Goal: Transaction & Acquisition: Purchase product/service

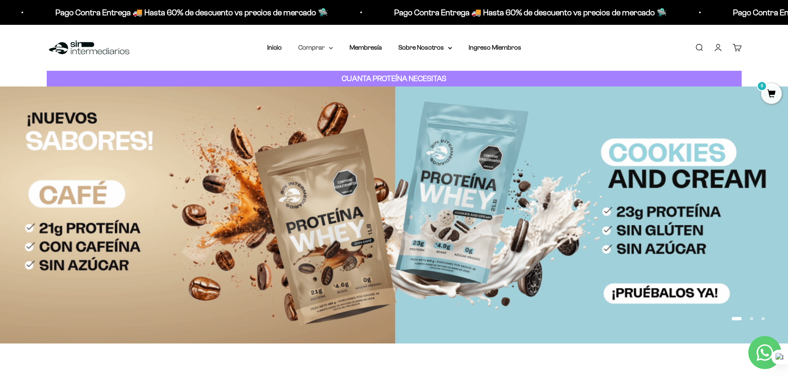
click at [305, 46] on summary "Comprar" at bounding box center [315, 47] width 35 height 11
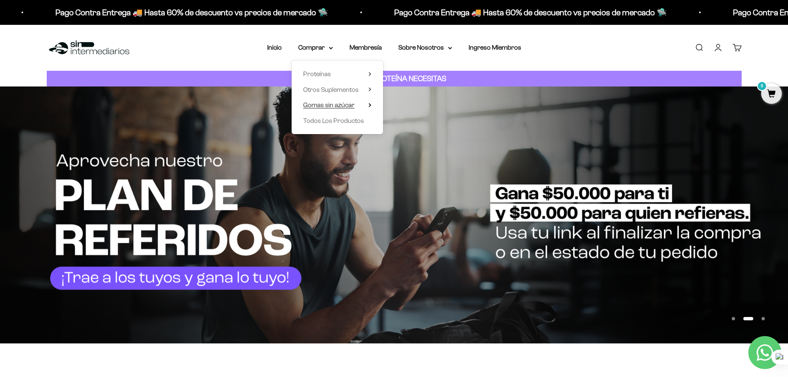
click at [367, 107] on summary "Gomas sin azúcar" at bounding box center [337, 105] width 68 height 11
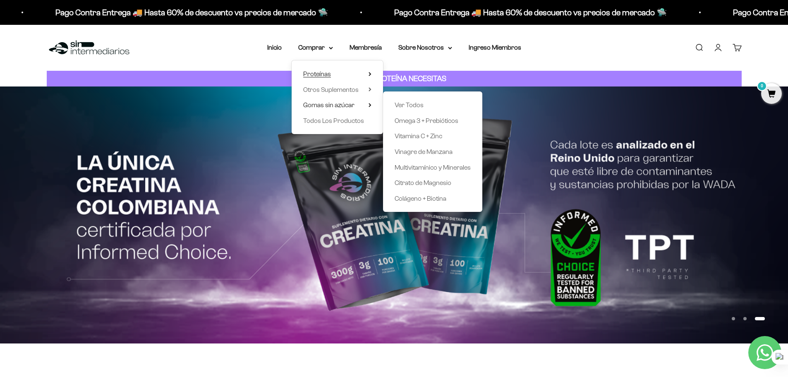
click at [337, 72] on summary "Proteínas" at bounding box center [337, 74] width 68 height 11
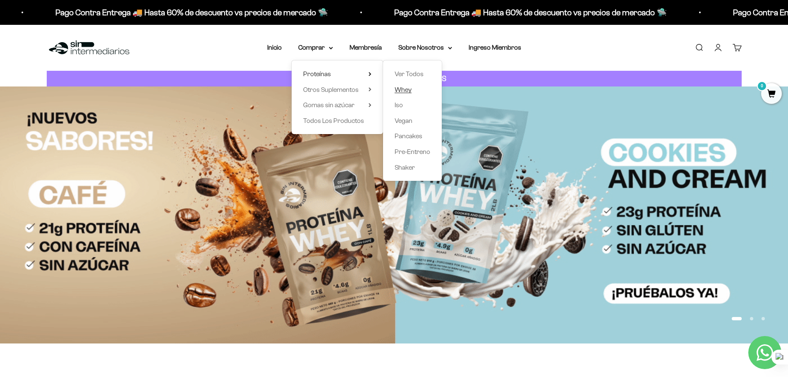
click at [409, 90] on span "Whey" at bounding box center [403, 89] width 17 height 7
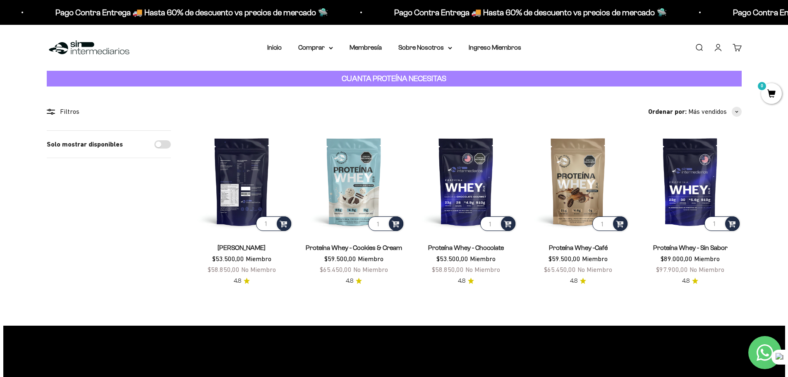
click at [227, 170] on img at bounding box center [242, 181] width 102 height 102
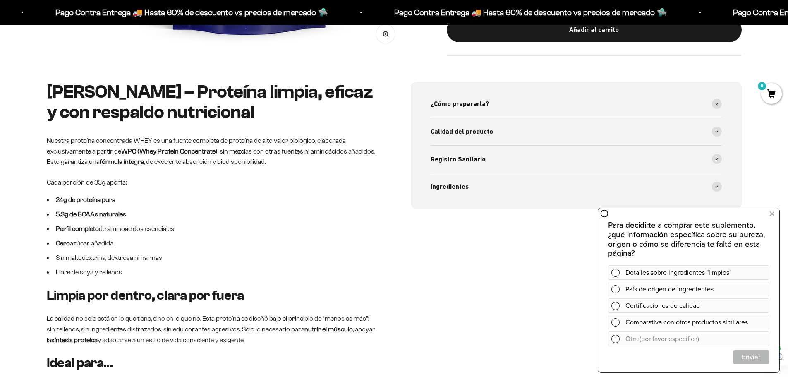
scroll to position [372, 0]
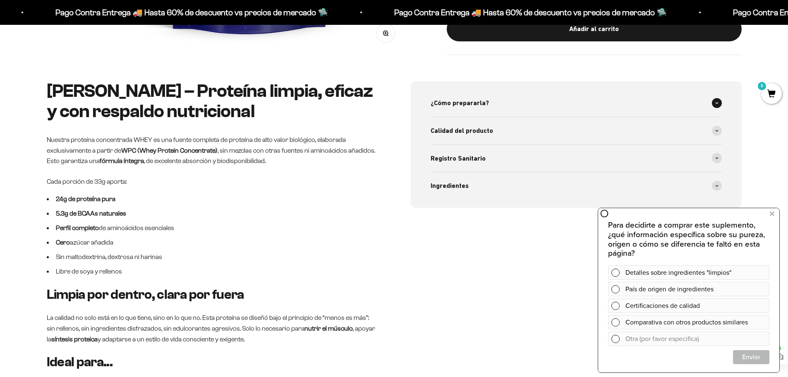
click at [460, 104] on span "¿Cómo prepararla?" at bounding box center [460, 103] width 58 height 11
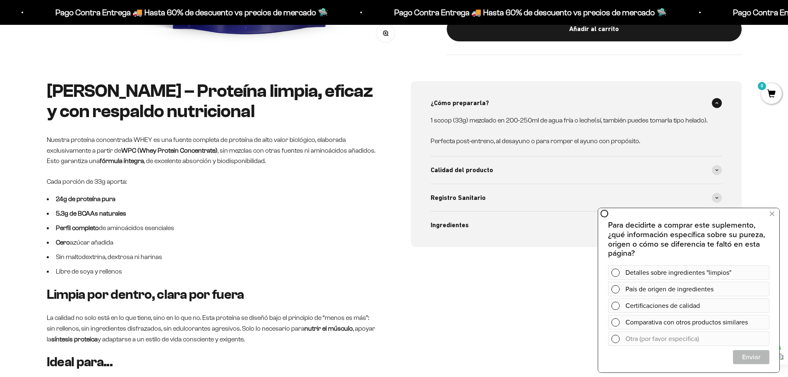
scroll to position [414, 0]
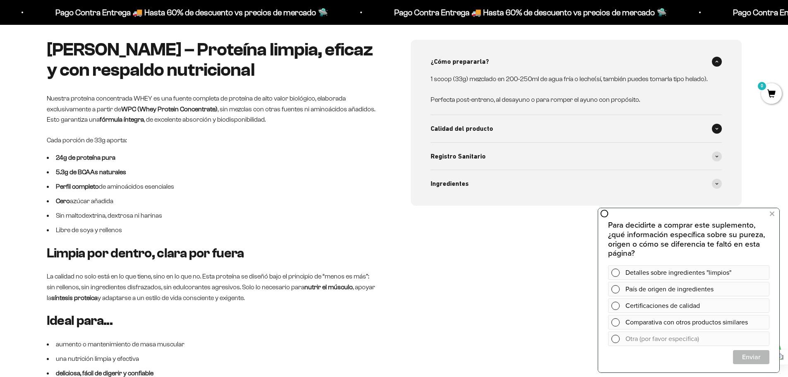
click at [471, 127] on span "Calidad del producto" at bounding box center [462, 128] width 62 height 11
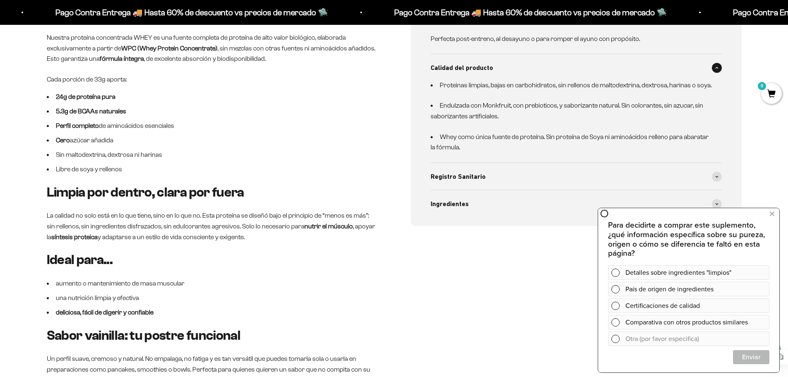
scroll to position [496, 0]
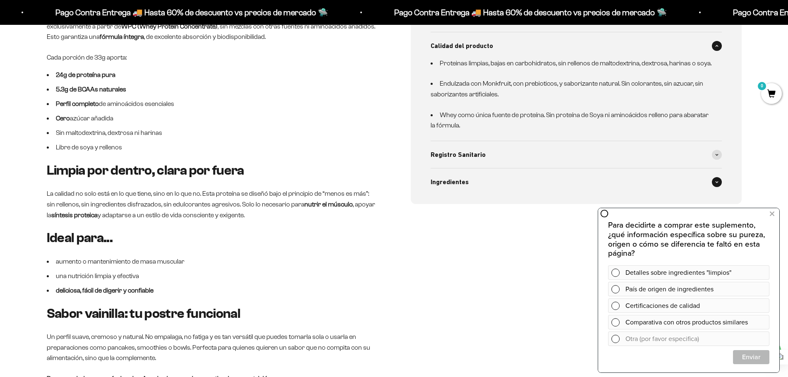
click at [458, 185] on span "Ingredientes" at bounding box center [450, 182] width 38 height 11
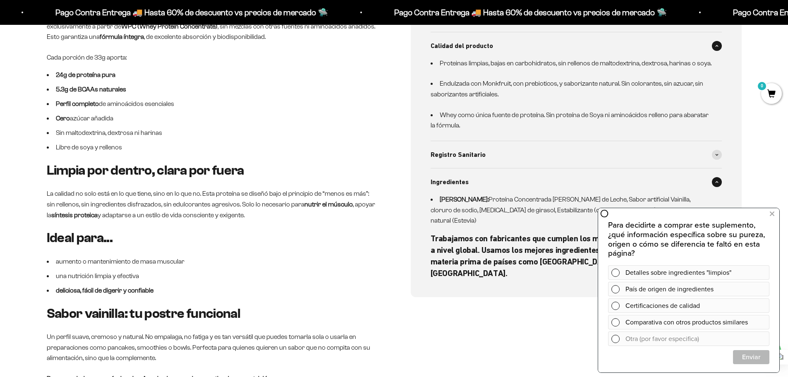
click at [458, 181] on span "Ingredientes" at bounding box center [450, 182] width 38 height 11
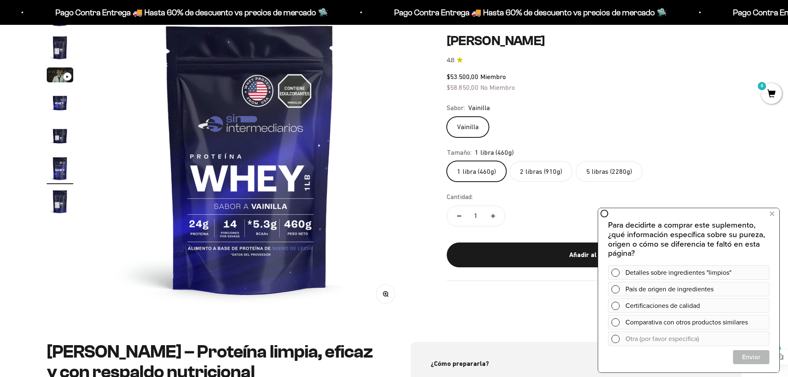
scroll to position [124, 0]
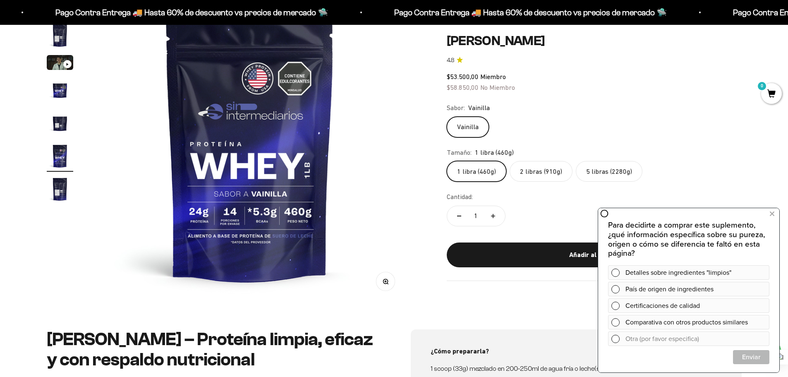
click at [61, 195] on img "Ir al artículo 7" at bounding box center [60, 189] width 26 height 26
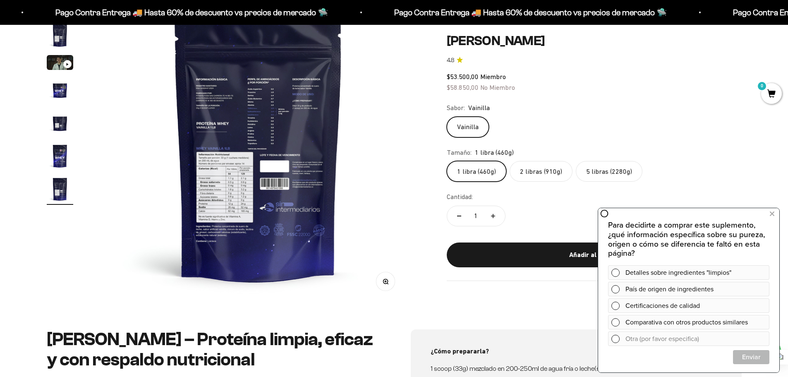
scroll to position [0, 1944]
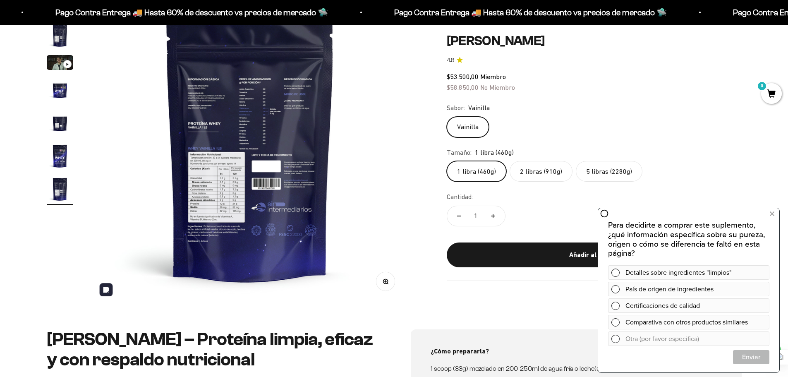
click at [249, 160] on img at bounding box center [250, 146] width 314 height 314
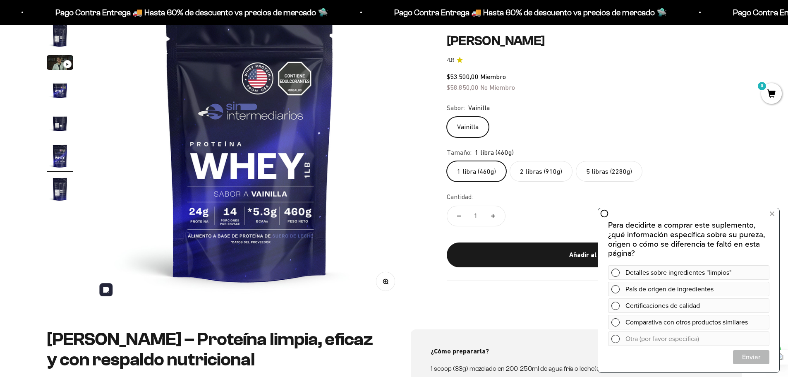
click at [361, 171] on img at bounding box center [250, 146] width 314 height 314
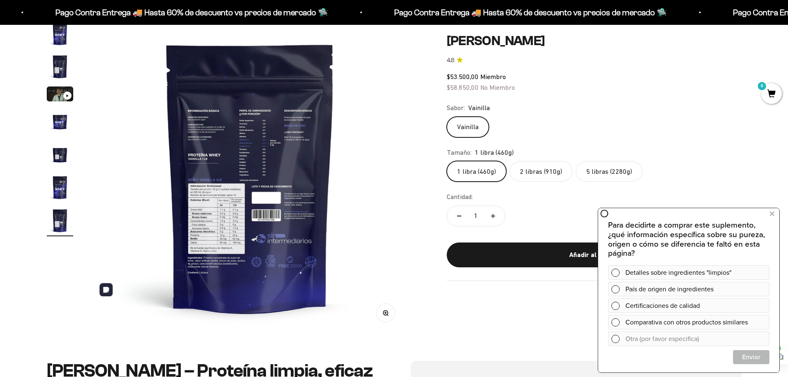
scroll to position [41, 0]
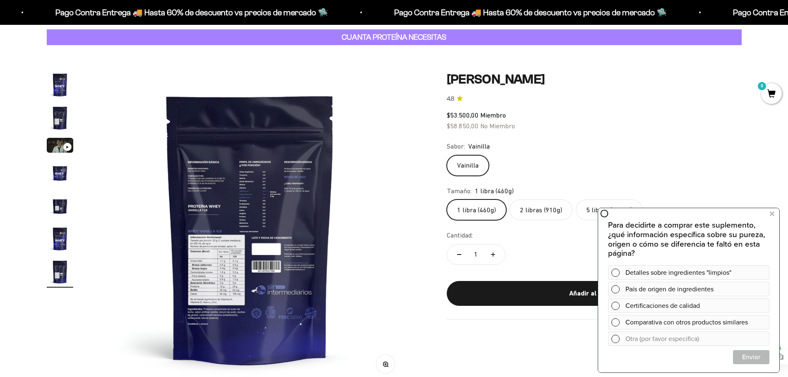
click at [203, 208] on img at bounding box center [250, 229] width 314 height 314
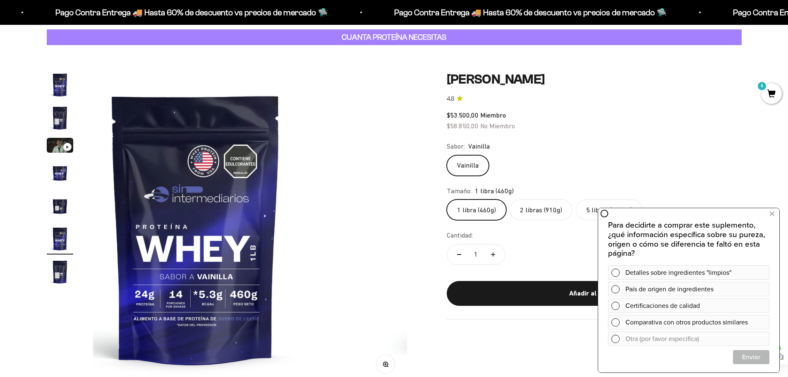
scroll to position [0, 1620]
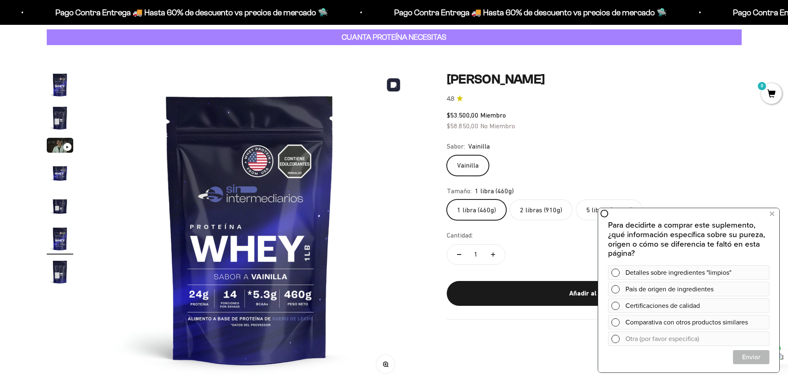
click at [310, 265] on img at bounding box center [250, 229] width 314 height 314
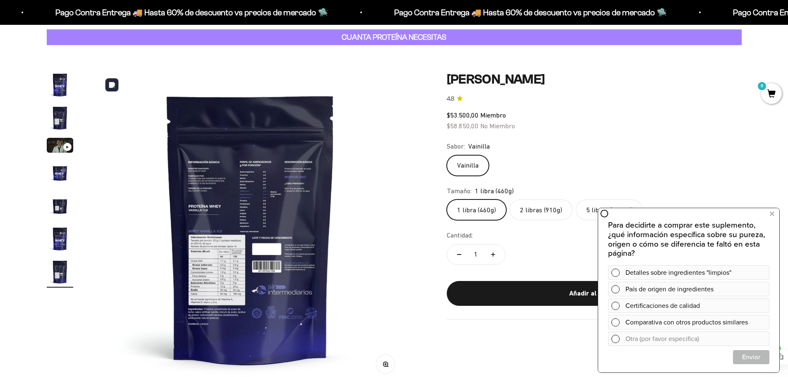
scroll to position [0, 1944]
click at [389, 365] on button "Zoom" at bounding box center [385, 364] width 19 height 19
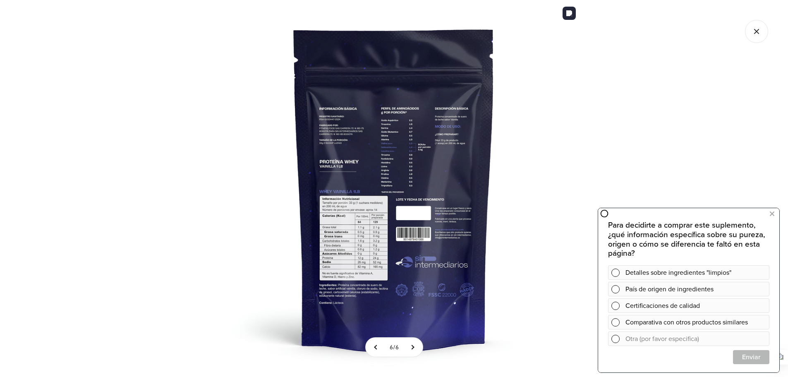
click at [344, 262] on img at bounding box center [394, 188] width 377 height 377
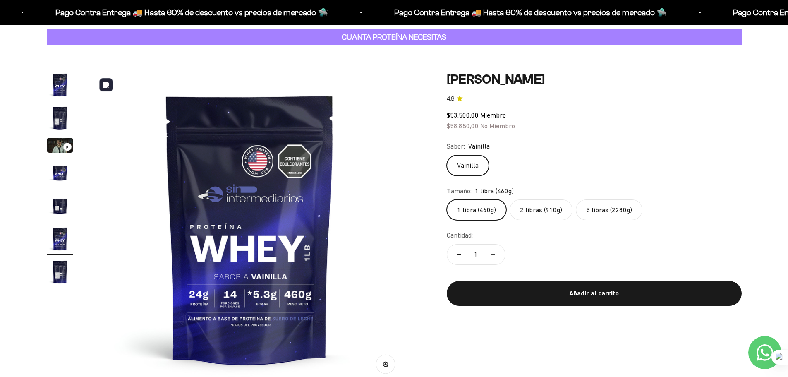
click at [358, 218] on img at bounding box center [250, 229] width 314 height 314
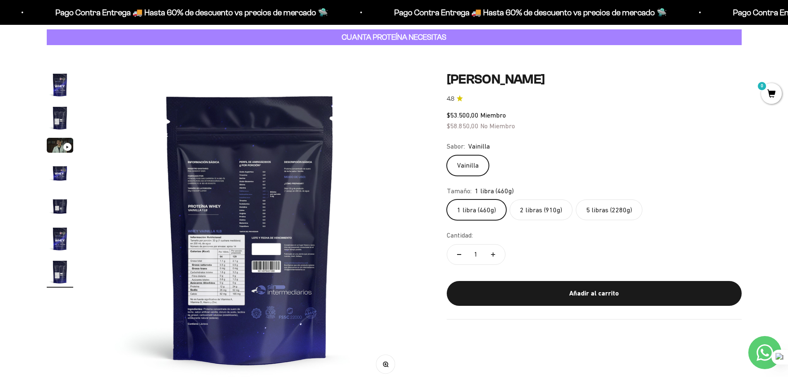
click at [53, 275] on img "Ir al artículo 7" at bounding box center [60, 272] width 26 height 26
click at [60, 243] on img "Ir al artículo 6" at bounding box center [60, 238] width 26 height 26
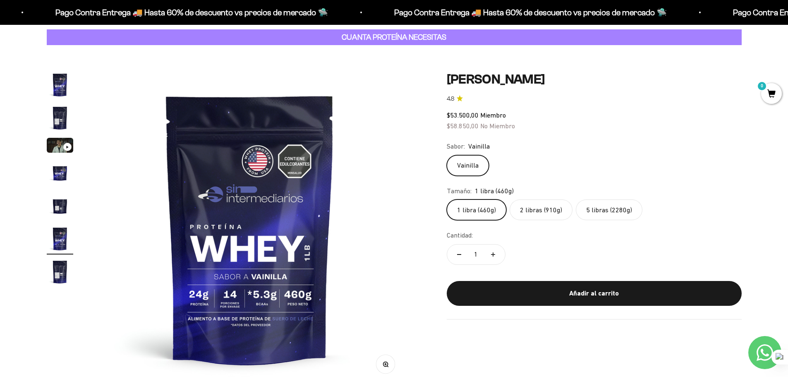
click at [63, 203] on img "Ir al artículo 5" at bounding box center [60, 205] width 26 height 26
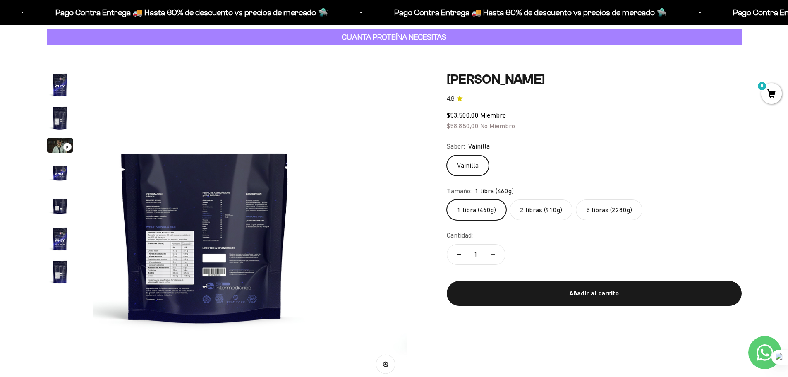
scroll to position [0, 1296]
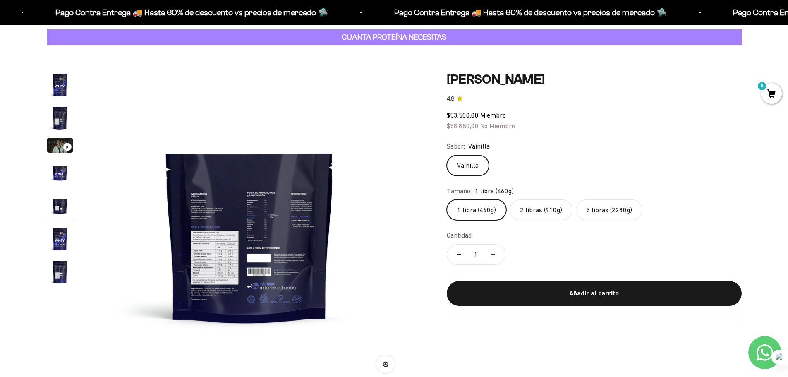
click at [63, 175] on img "Ir al artículo 4" at bounding box center [60, 172] width 26 height 26
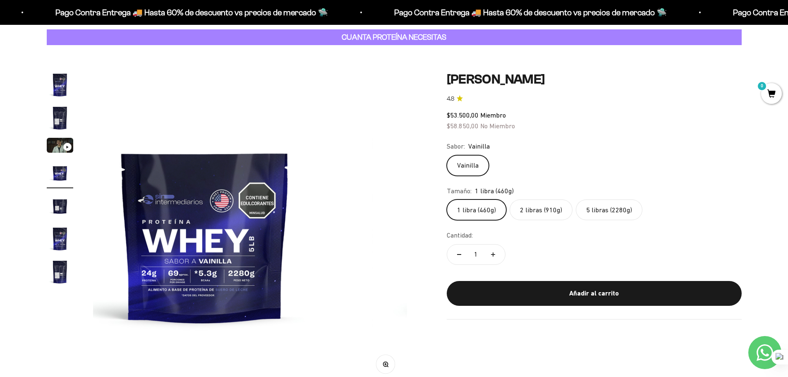
scroll to position [0, 972]
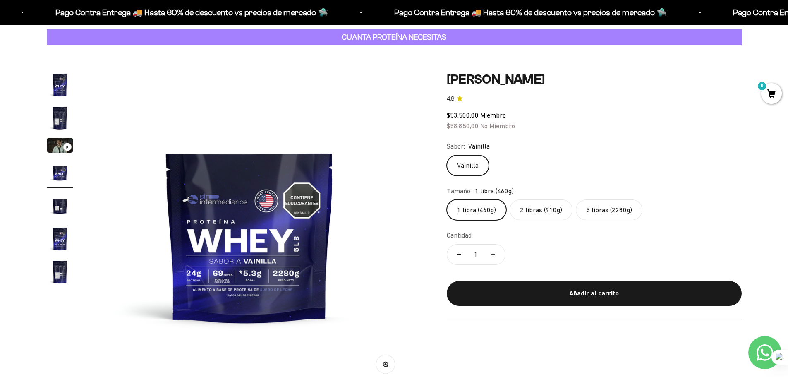
click at [50, 83] on img "Ir al artículo 1" at bounding box center [60, 85] width 26 height 26
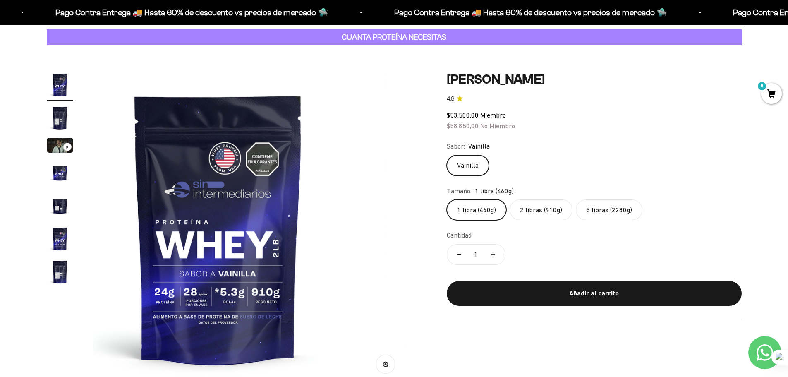
scroll to position [0, 0]
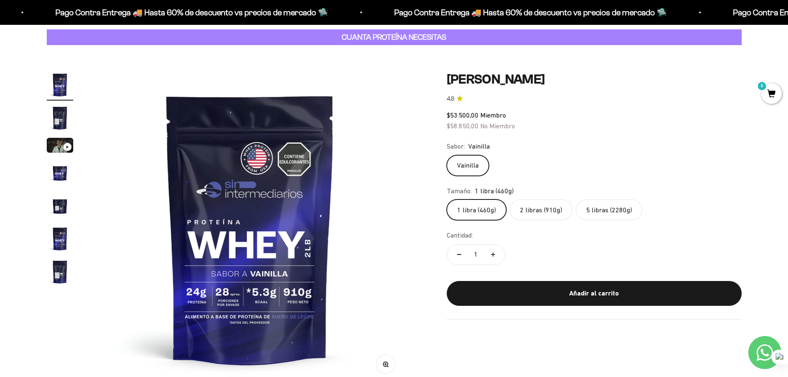
click at [55, 113] on img "Ir al artículo 2" at bounding box center [60, 118] width 26 height 26
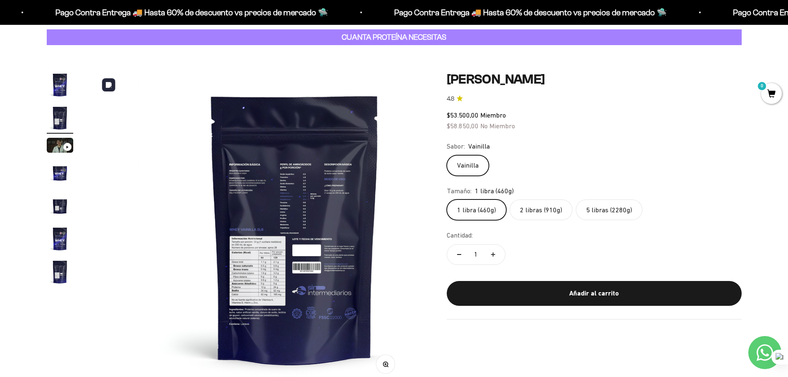
scroll to position [0, 324]
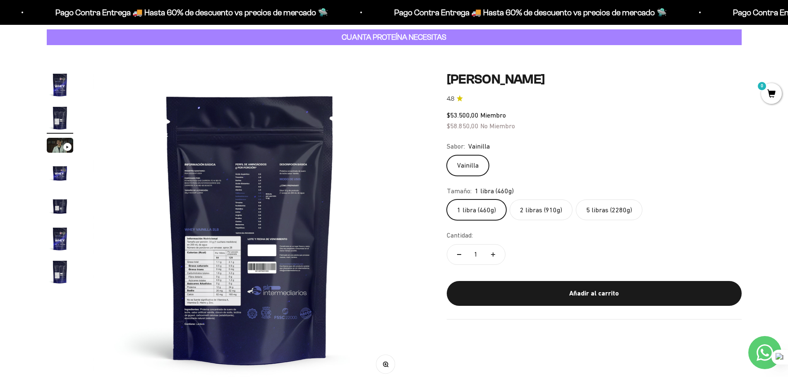
click at [386, 365] on icon "button" at bounding box center [386, 365] width 6 height 6
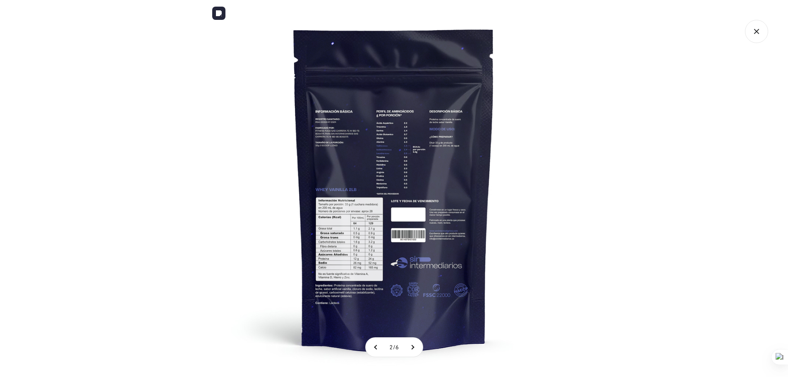
click at [394, 244] on img at bounding box center [394, 188] width 377 height 377
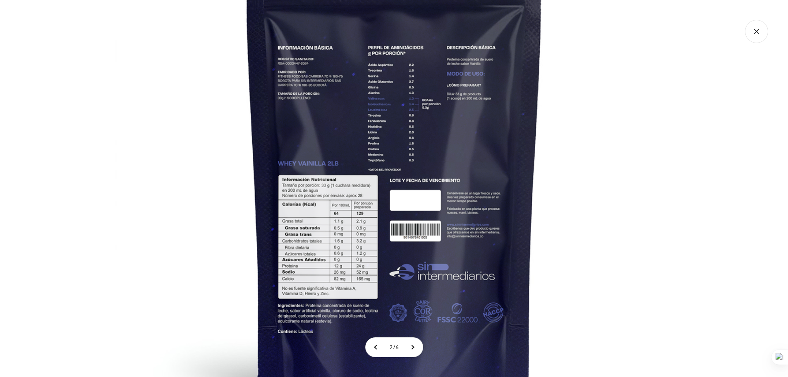
click at [391, 252] on img at bounding box center [394, 162] width 558 height 558
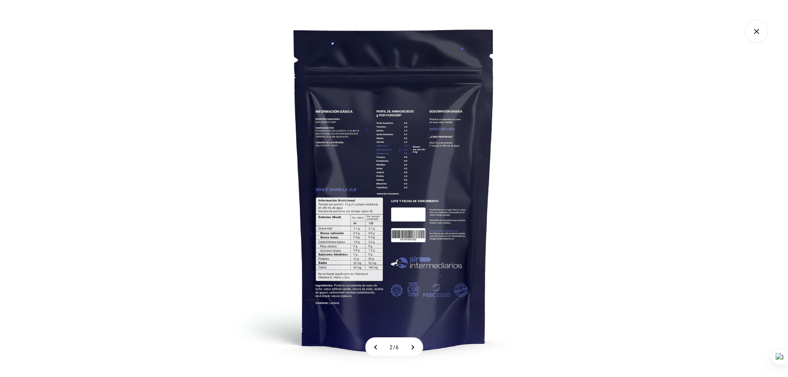
click at [336, 252] on img at bounding box center [394, 188] width 377 height 377
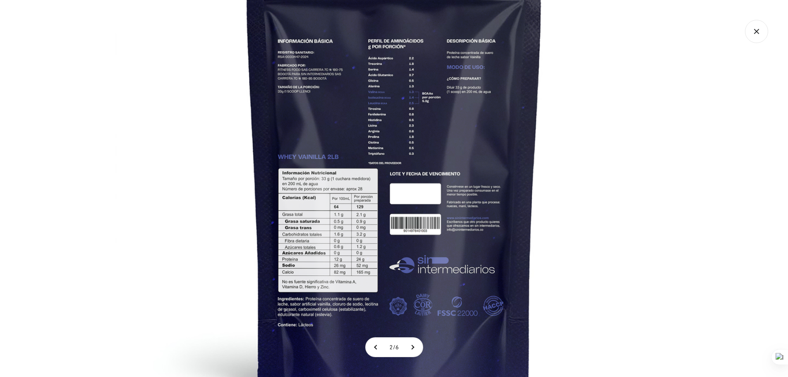
click at [363, 223] on img at bounding box center [394, 155] width 558 height 558
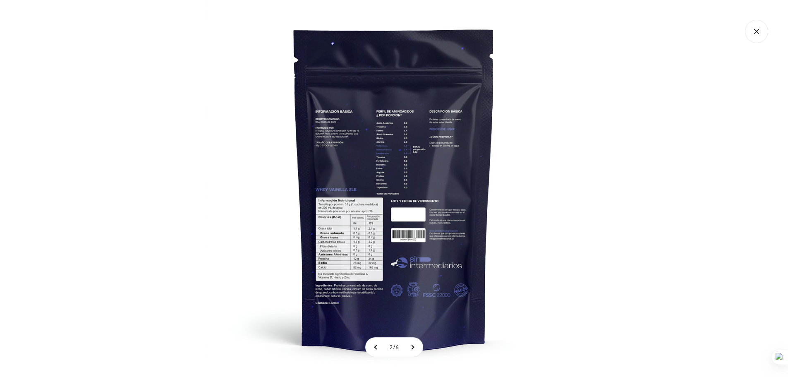
click at [395, 224] on img at bounding box center [394, 188] width 377 height 377
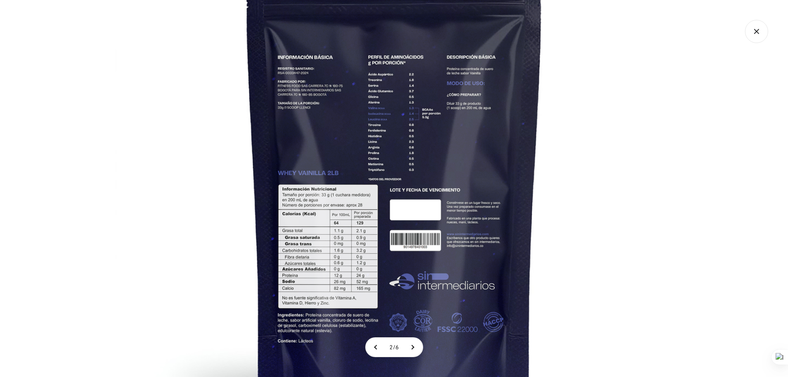
click at [395, 224] on img at bounding box center [394, 171] width 558 height 558
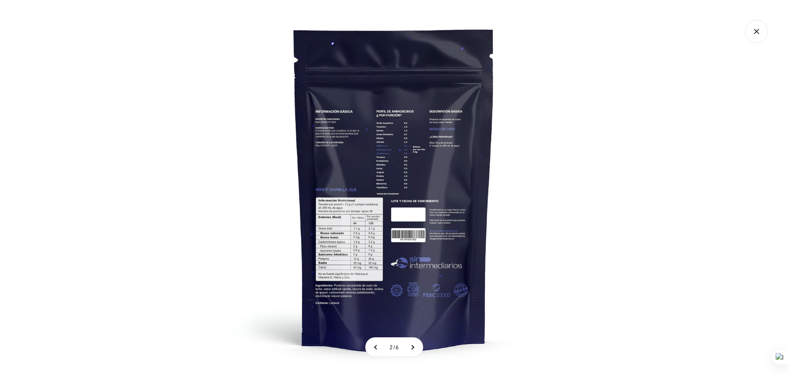
click at [395, 224] on img at bounding box center [394, 188] width 377 height 377
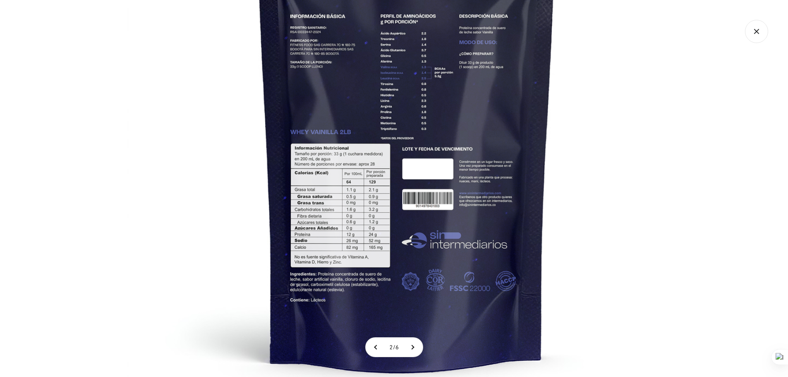
click at [364, 199] on img at bounding box center [406, 130] width 558 height 558
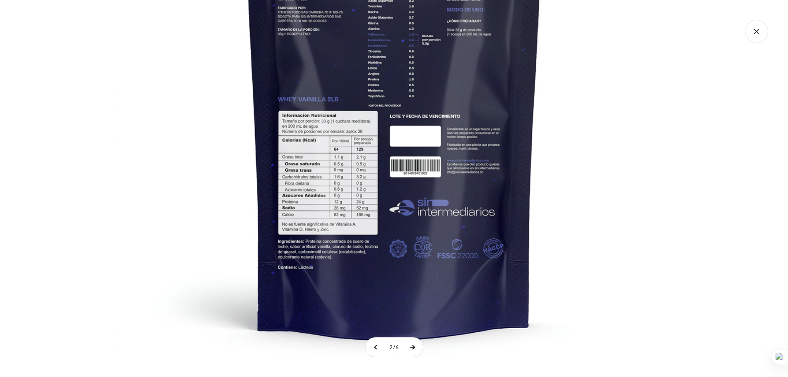
click at [413, 348] on button at bounding box center [412, 347] width 21 height 19
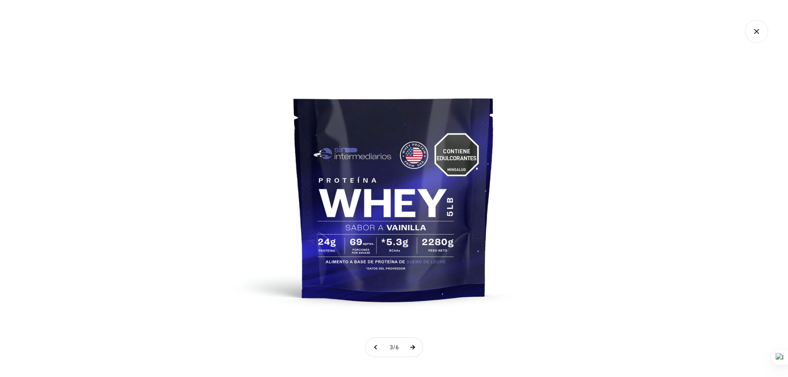
click at [413, 348] on button at bounding box center [412, 347] width 21 height 19
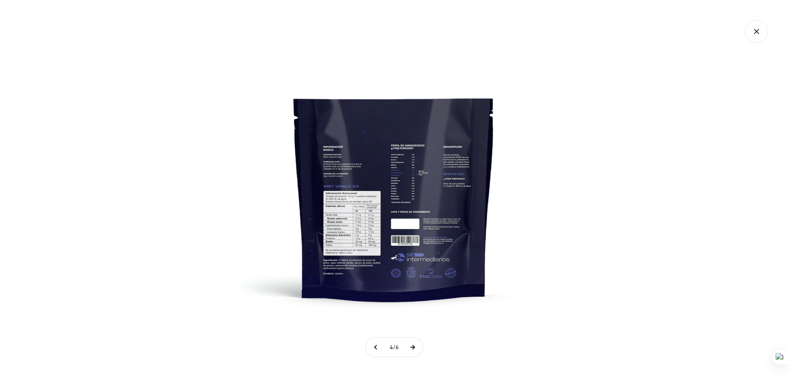
click at [413, 348] on button at bounding box center [412, 347] width 21 height 19
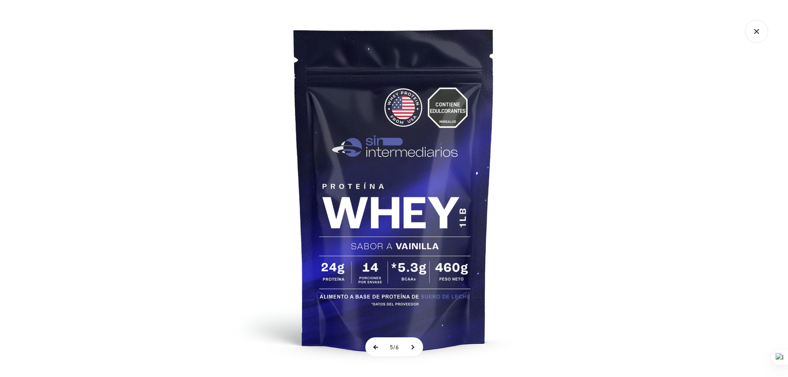
click at [376, 348] on button at bounding box center [376, 347] width 21 height 19
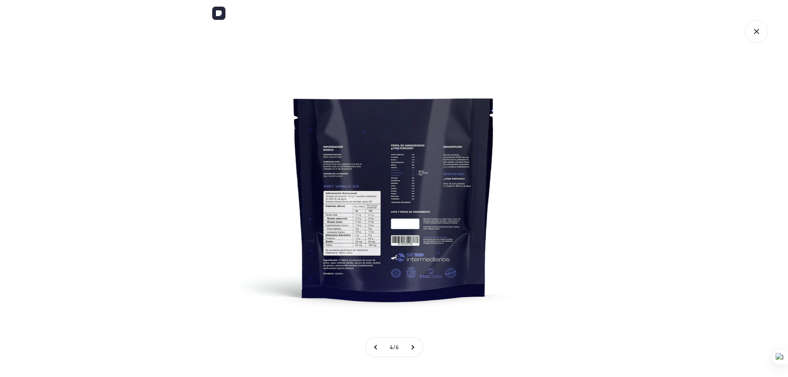
click at [342, 254] on img at bounding box center [394, 188] width 377 height 377
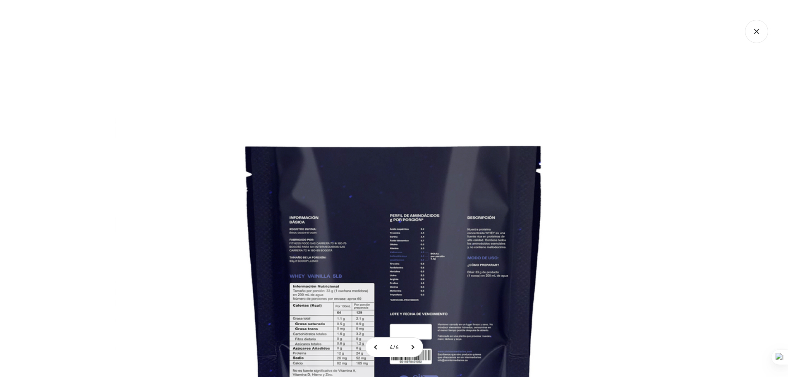
click at [248, 167] on img at bounding box center [394, 279] width 558 height 558
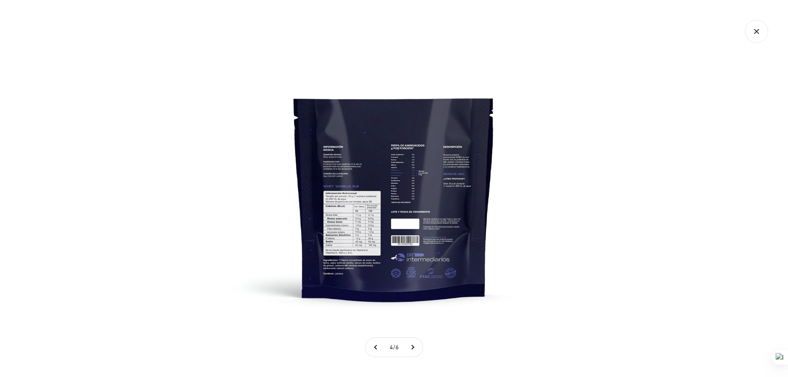
click at [130, 154] on div at bounding box center [394, 188] width 788 height 377
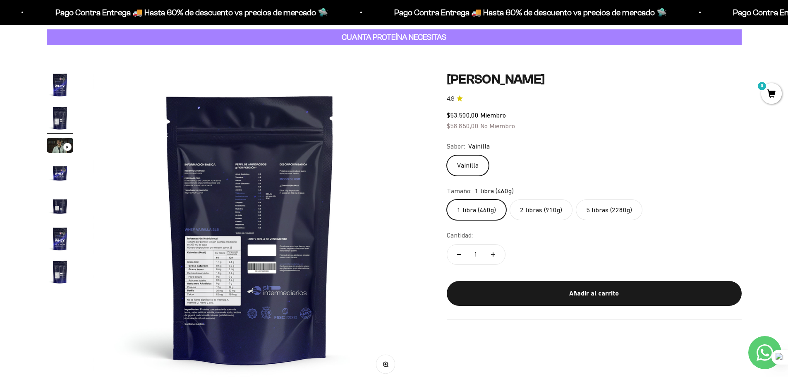
click at [70, 101] on page-dots at bounding box center [60, 180] width 26 height 216
click at [64, 93] on img "Ir al artículo 1" at bounding box center [60, 85] width 26 height 26
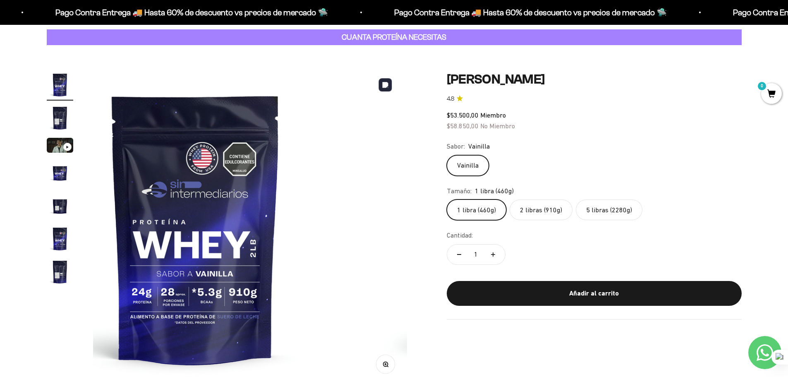
scroll to position [0, 0]
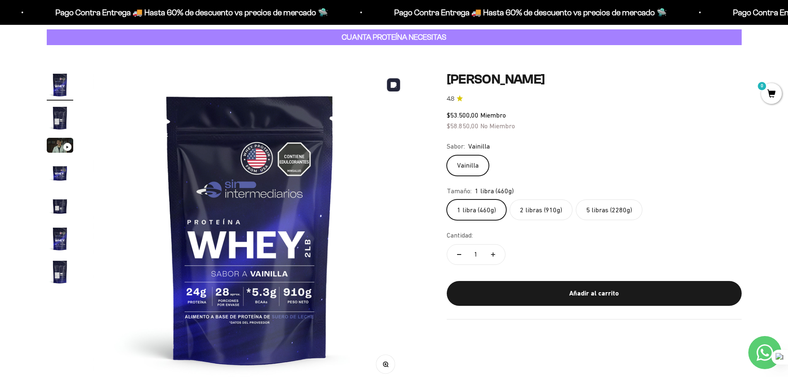
click at [255, 215] on img at bounding box center [250, 229] width 314 height 314
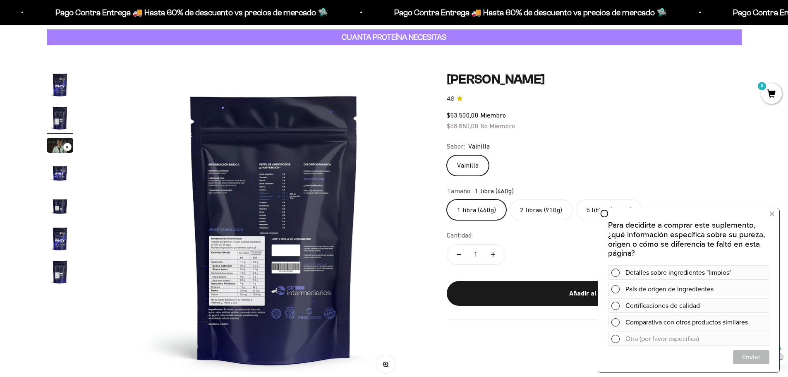
scroll to position [0, 324]
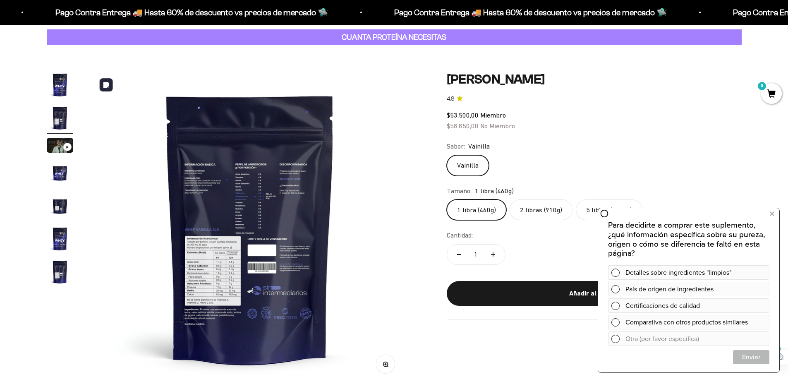
drag, startPoint x: 255, startPoint y: 215, endPoint x: 389, endPoint y: 367, distance: 202.9
click at [389, 367] on button "Zoom" at bounding box center [385, 364] width 19 height 19
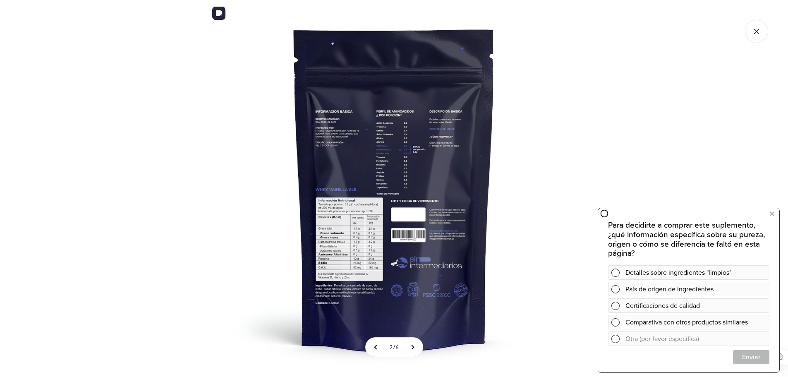
click at [360, 235] on img at bounding box center [394, 188] width 377 height 377
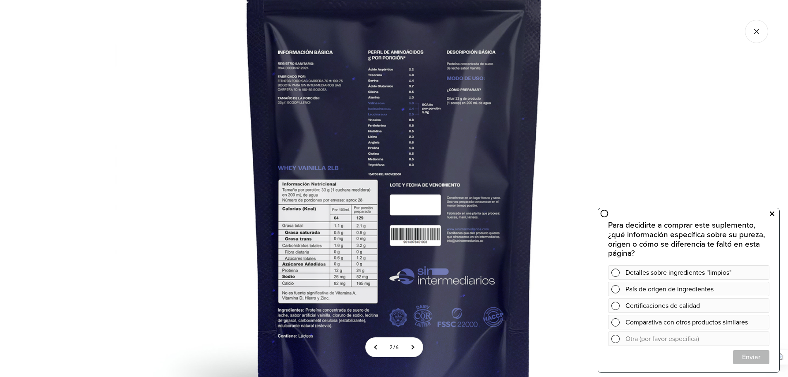
click at [772, 216] on icon at bounding box center [772, 214] width 5 height 11
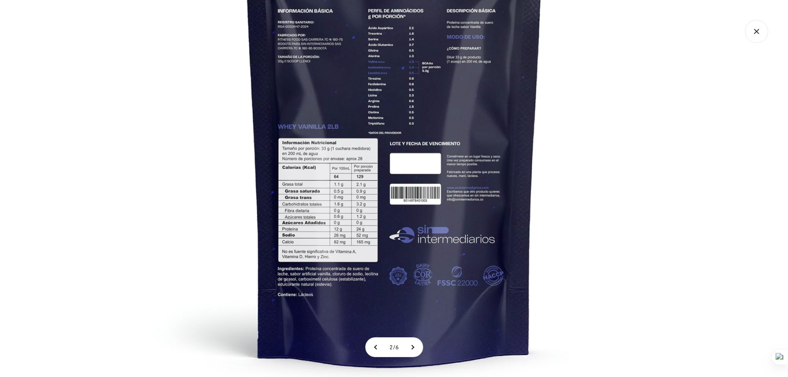
click at [358, 242] on img at bounding box center [394, 125] width 558 height 558
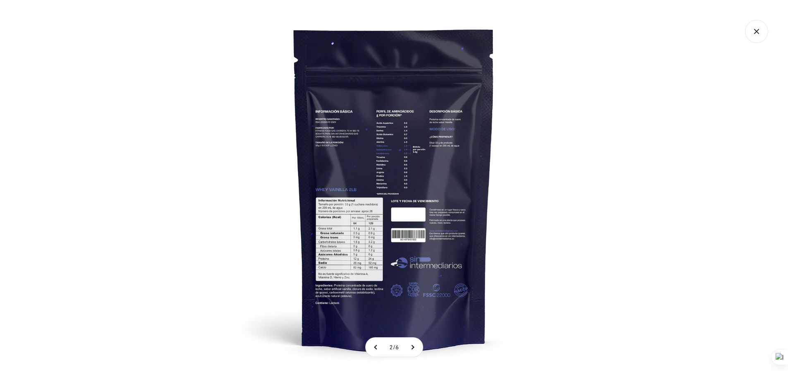
click at [352, 253] on img at bounding box center [394, 188] width 377 height 377
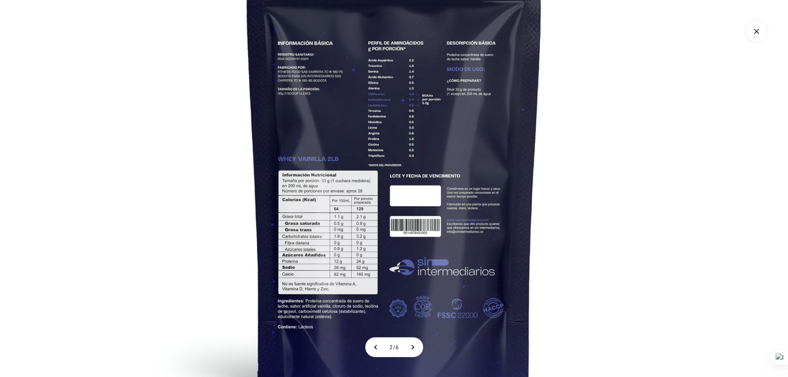
click at [651, 227] on img at bounding box center [394, 157] width 558 height 558
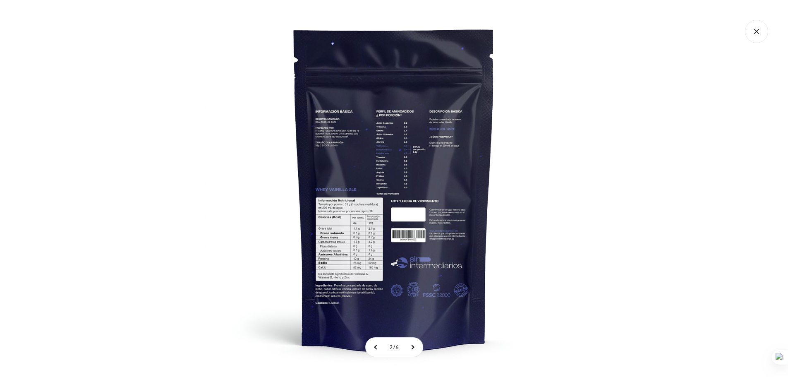
click at [585, 203] on div at bounding box center [394, 188] width 788 height 377
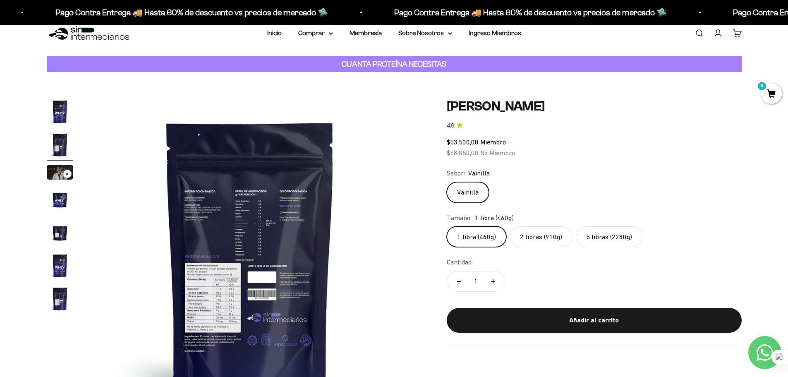
scroll to position [0, 0]
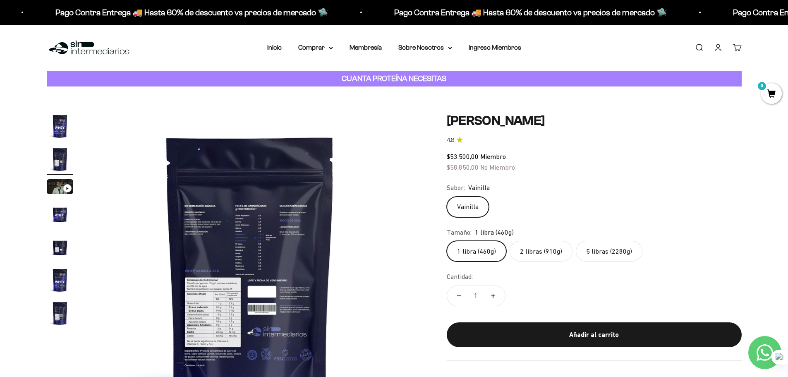
click at [537, 127] on h1 "[PERSON_NAME]" at bounding box center [594, 121] width 295 height 16
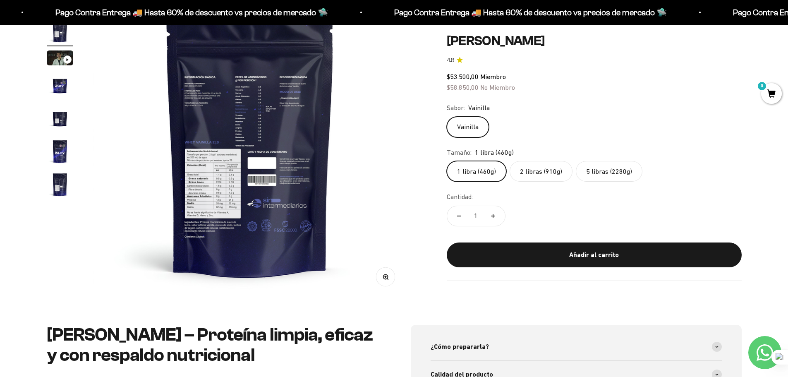
scroll to position [124, 0]
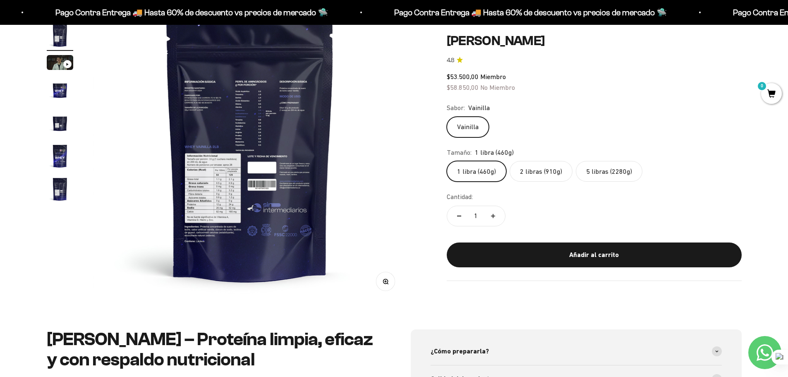
click at [544, 172] on label "2 libras (910g)" at bounding box center [541, 171] width 63 height 21
click at [447, 161] on input "2 libras (910g)" at bounding box center [446, 161] width 0 height 0
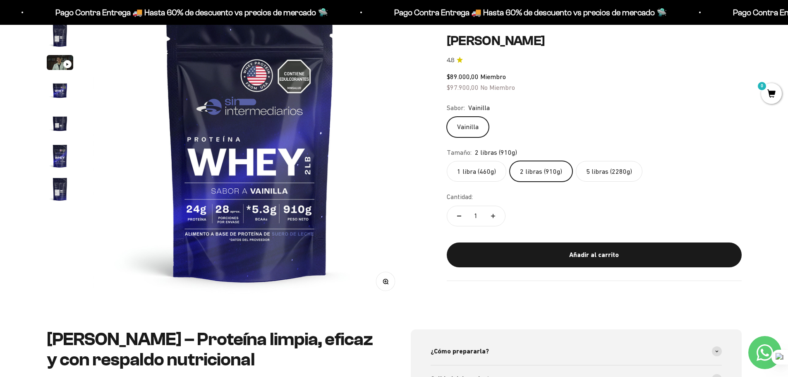
click at [470, 171] on label "1 libra (460g)" at bounding box center [477, 171] width 60 height 21
click at [447, 161] on input "1 libra (460g)" at bounding box center [446, 161] width 0 height 0
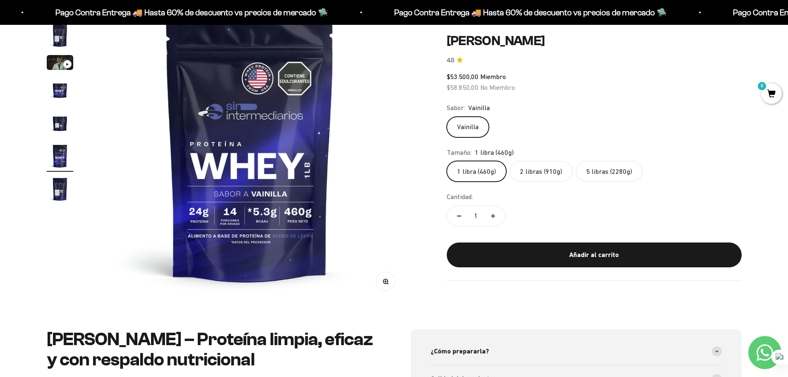
click at [549, 174] on label "2 libras (910g)" at bounding box center [541, 171] width 63 height 21
click at [447, 161] on input "2 libras (910g)" at bounding box center [446, 161] width 0 height 0
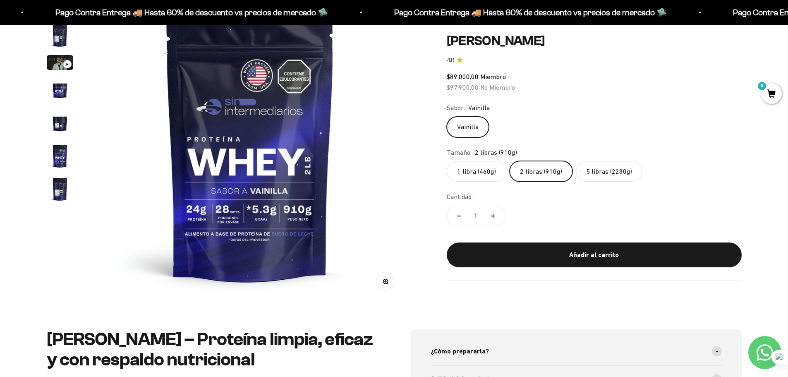
click at [605, 173] on label "5 libras (2280g)" at bounding box center [609, 171] width 67 height 21
click at [447, 161] on input "5 libras (2280g)" at bounding box center [446, 161] width 0 height 0
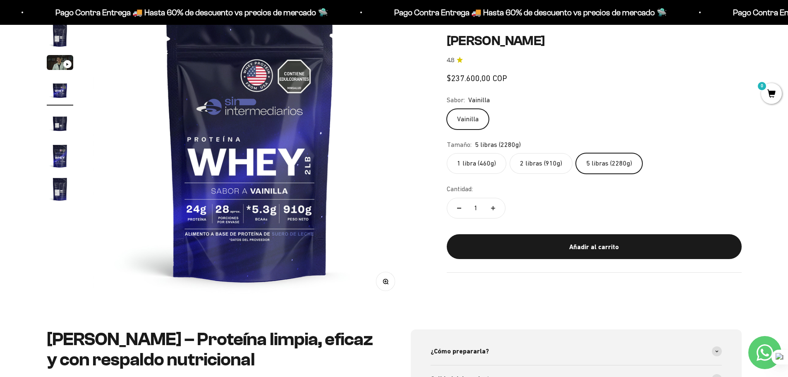
scroll to position [0, 972]
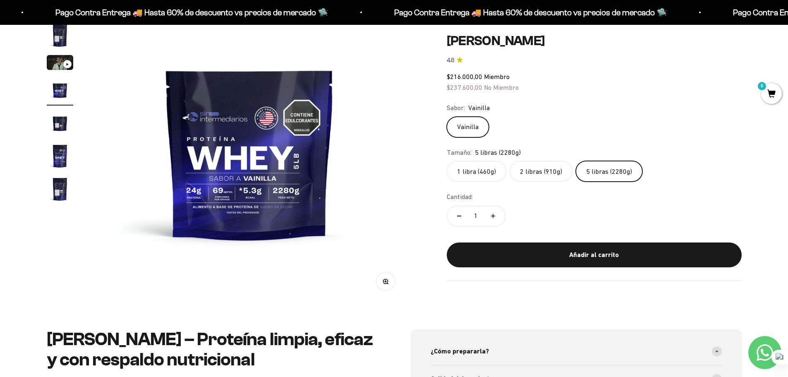
click at [546, 173] on label "2 libras (910g)" at bounding box center [541, 171] width 63 height 21
click at [447, 161] on input "2 libras (910g)" at bounding box center [446, 161] width 0 height 0
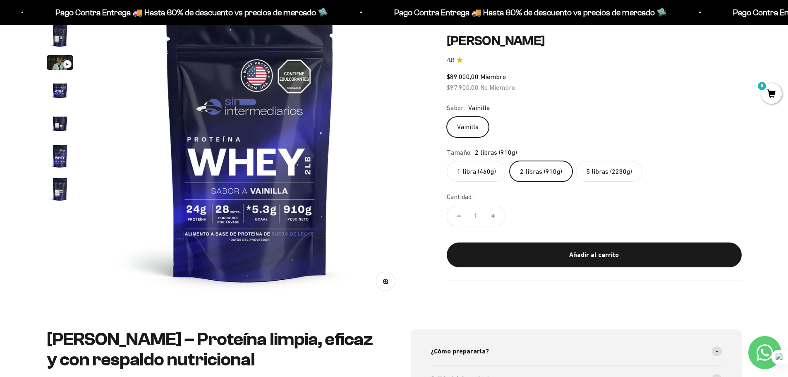
click at [594, 173] on label "5 libras (2280g)" at bounding box center [609, 171] width 67 height 21
click at [447, 161] on input "5 libras (2280g)" at bounding box center [446, 161] width 0 height 0
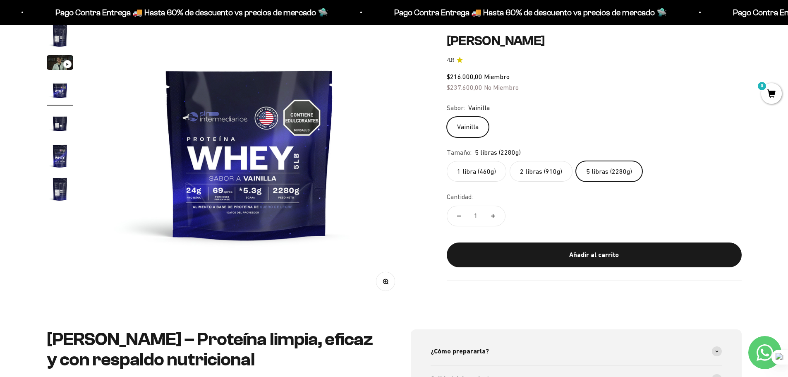
click at [540, 173] on label "2 libras (910g)" at bounding box center [541, 171] width 63 height 21
click at [447, 161] on input "2 libras (910g)" at bounding box center [446, 161] width 0 height 0
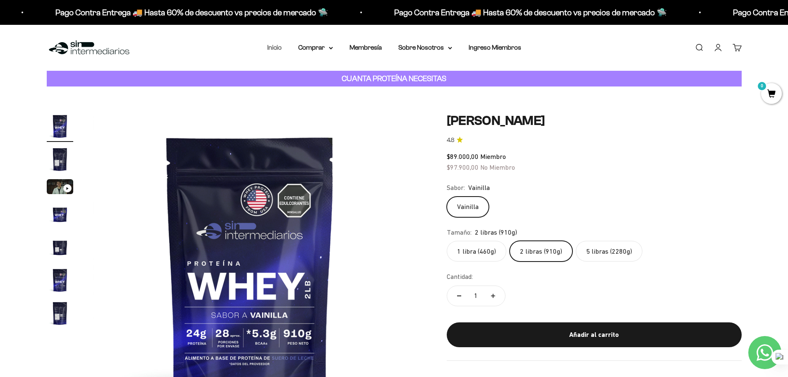
click at [277, 47] on link "Inicio" at bounding box center [274, 47] width 14 height 7
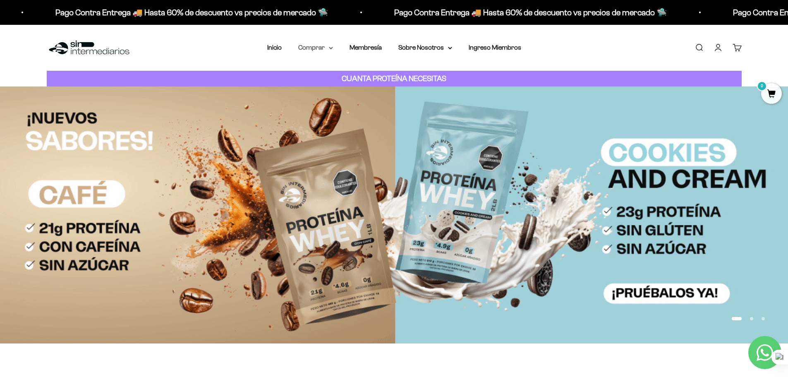
click at [325, 49] on summary "Comprar" at bounding box center [315, 47] width 35 height 11
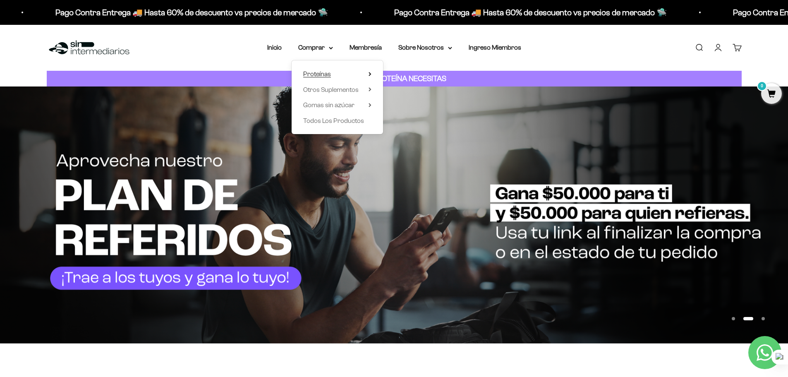
click at [371, 79] on summary "Proteínas" at bounding box center [337, 74] width 68 height 11
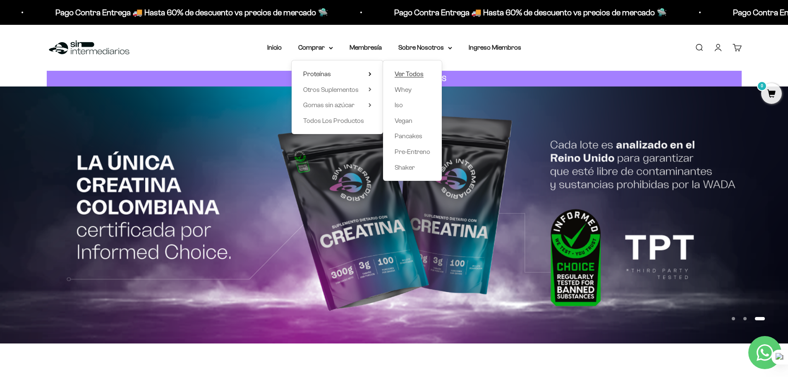
click at [396, 75] on span "Ver Todos" at bounding box center [409, 73] width 29 height 7
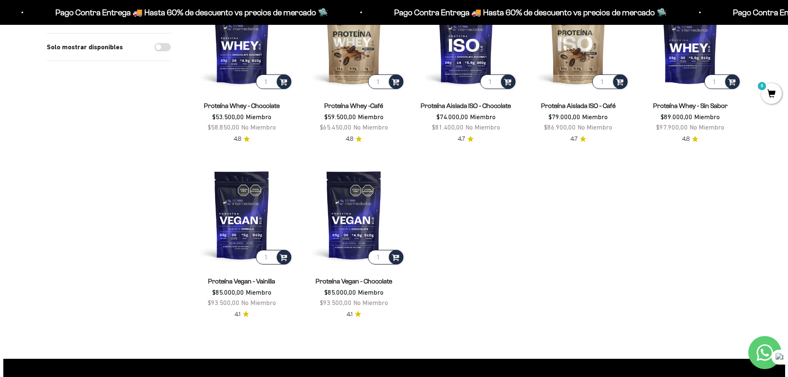
scroll to position [331, 0]
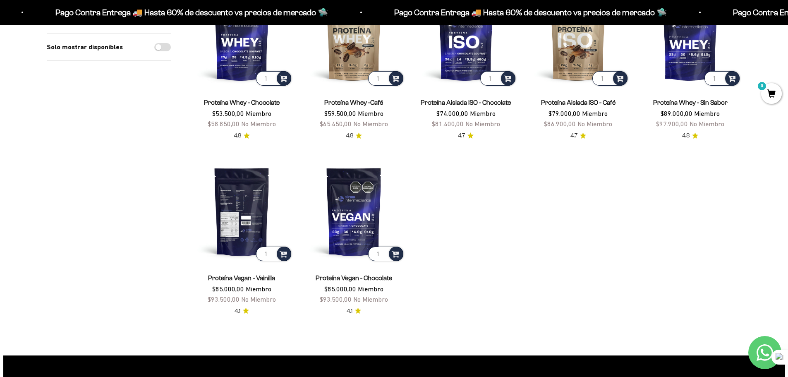
click at [248, 218] on img at bounding box center [242, 211] width 102 height 102
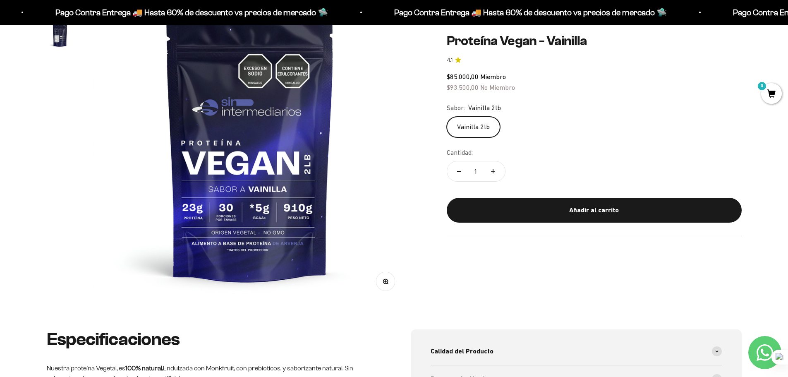
scroll to position [83, 0]
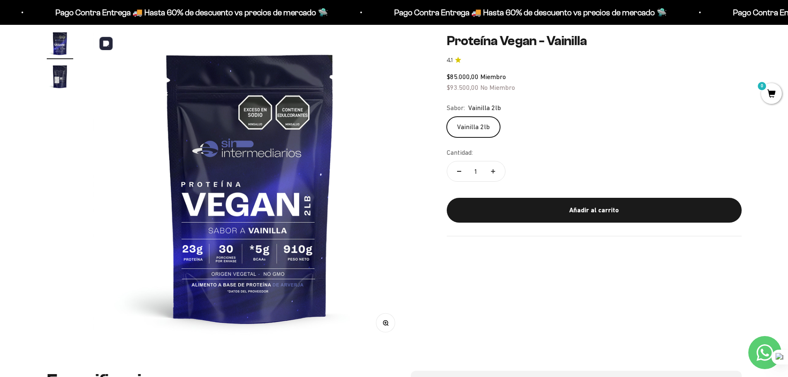
click at [217, 257] on img at bounding box center [250, 187] width 314 height 314
click at [255, 208] on img at bounding box center [250, 187] width 314 height 314
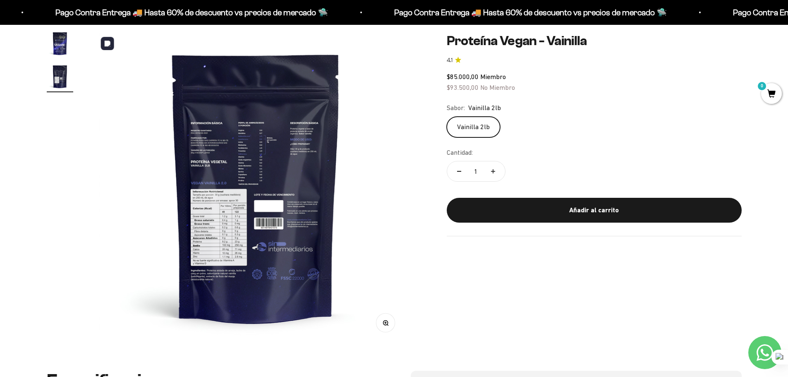
scroll to position [0, 324]
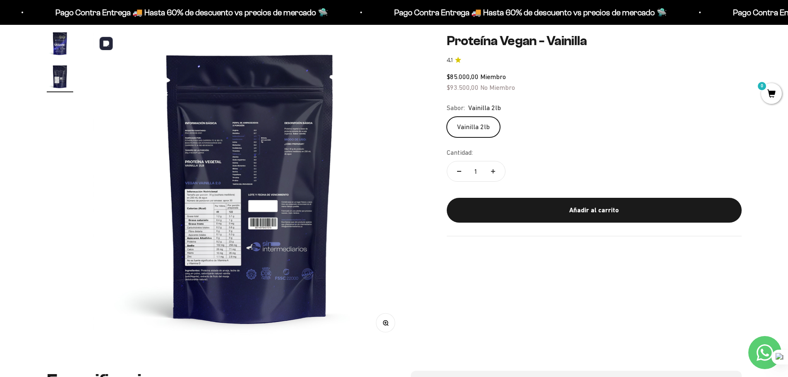
click at [384, 317] on button "Zoom" at bounding box center [385, 323] width 19 height 19
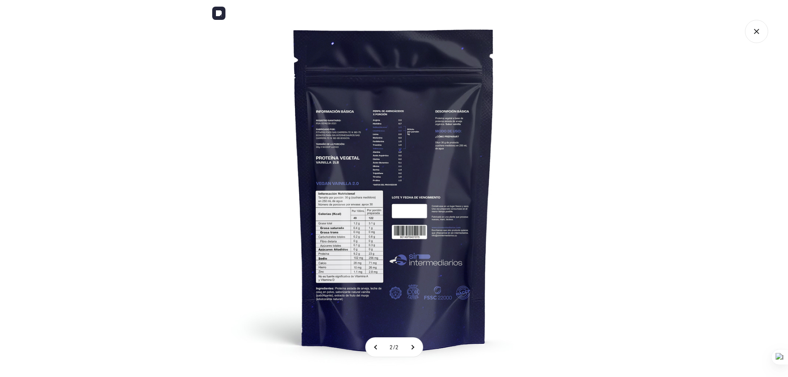
click at [331, 243] on img at bounding box center [394, 188] width 377 height 377
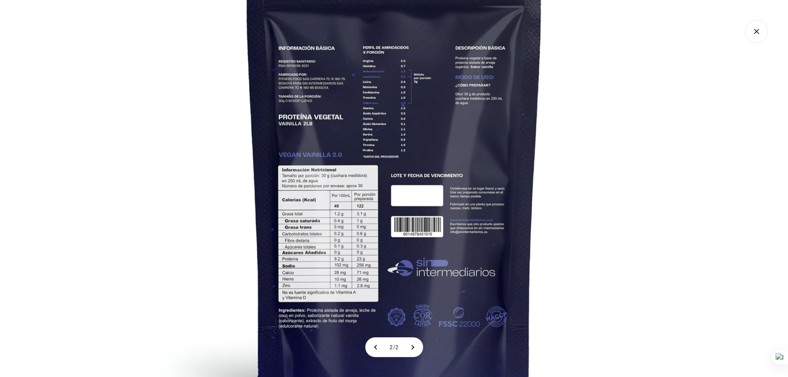
click at [263, 175] on img at bounding box center [394, 162] width 558 height 558
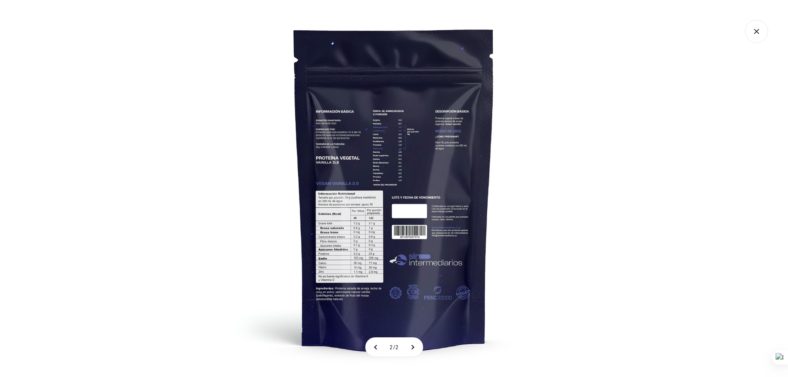
click at [198, 216] on div at bounding box center [394, 188] width 788 height 377
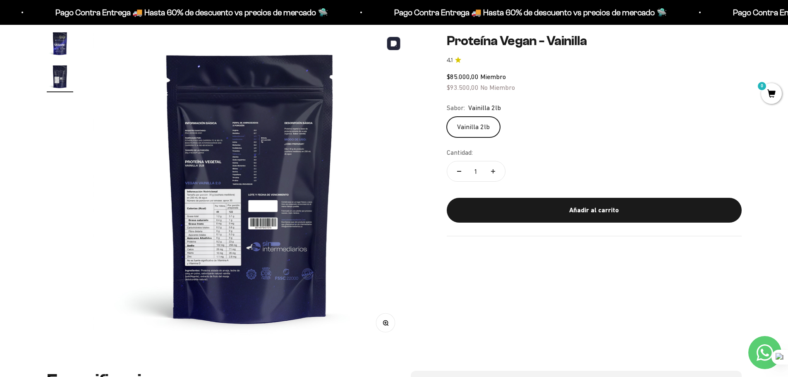
click at [141, 212] on img at bounding box center [250, 187] width 314 height 314
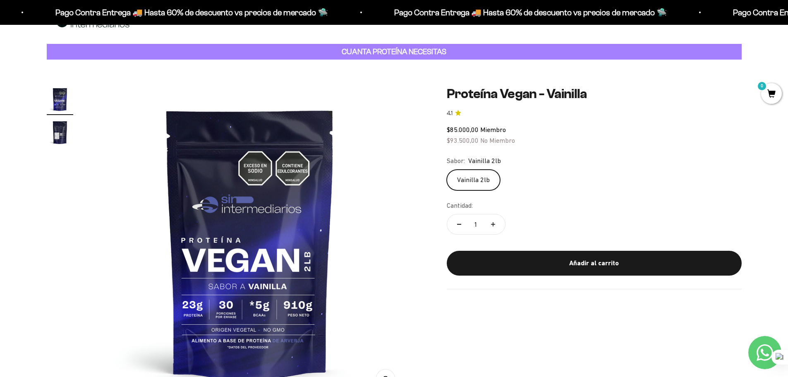
scroll to position [41, 0]
